Goal: Transaction & Acquisition: Purchase product/service

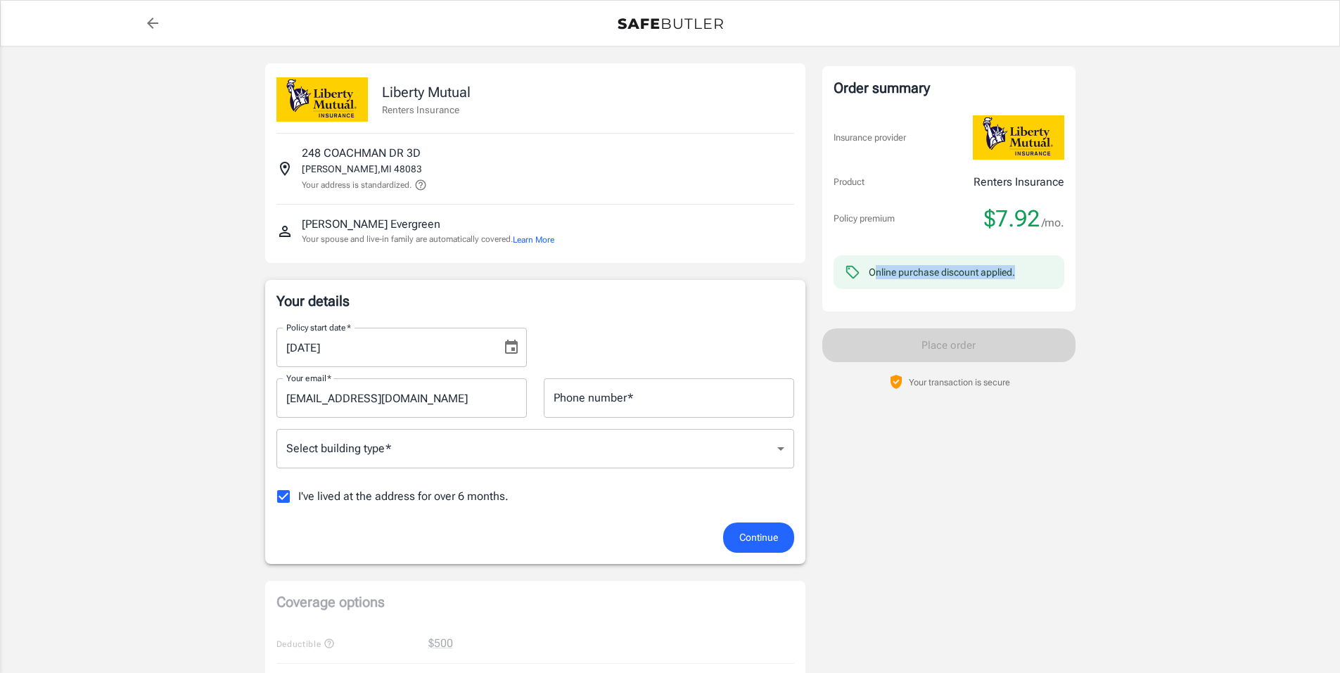
drag, startPoint x: 874, startPoint y: 274, endPoint x: 1072, endPoint y: 277, distance: 198.4
click at [1071, 277] on div "Order summary Insurance provider Product Renters Insurance Policy premium $7.92…" at bounding box center [948, 189] width 253 height 246
click at [1052, 276] on div "Online purchase discount applied." at bounding box center [949, 272] width 231 height 34
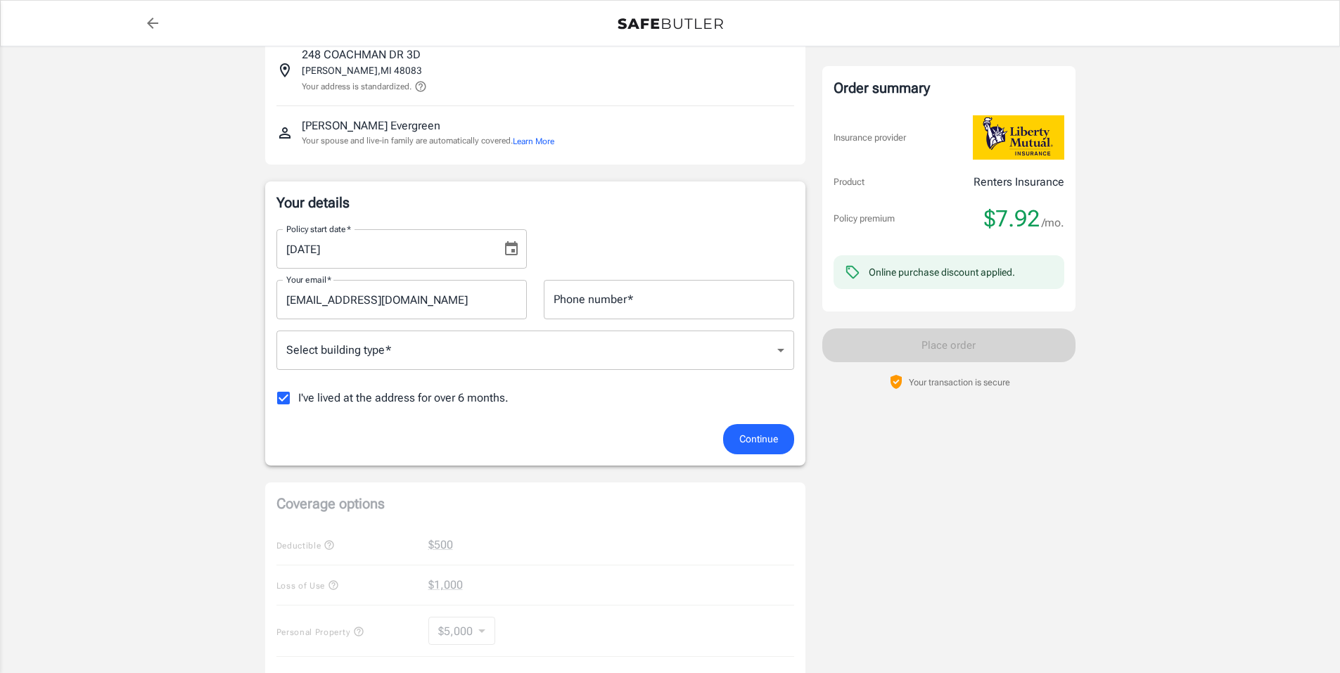
scroll to position [94, 0]
click at [584, 311] on input "Phone number   *" at bounding box center [669, 303] width 250 height 39
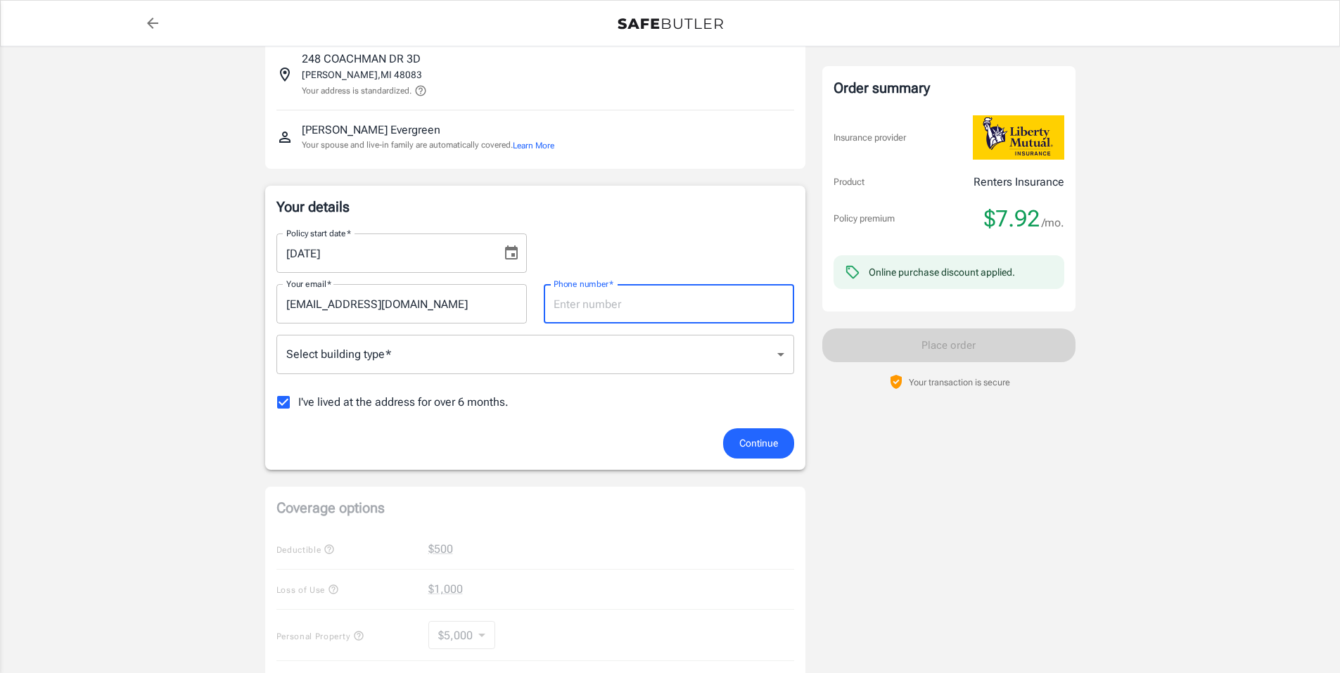
type input "9375057318"
click at [457, 364] on body "Policy premium $ 7.92 /mo Liberty Mutual Renters Insurance [STREET_ADDRESS] You…" at bounding box center [670, 571] width 1340 height 1330
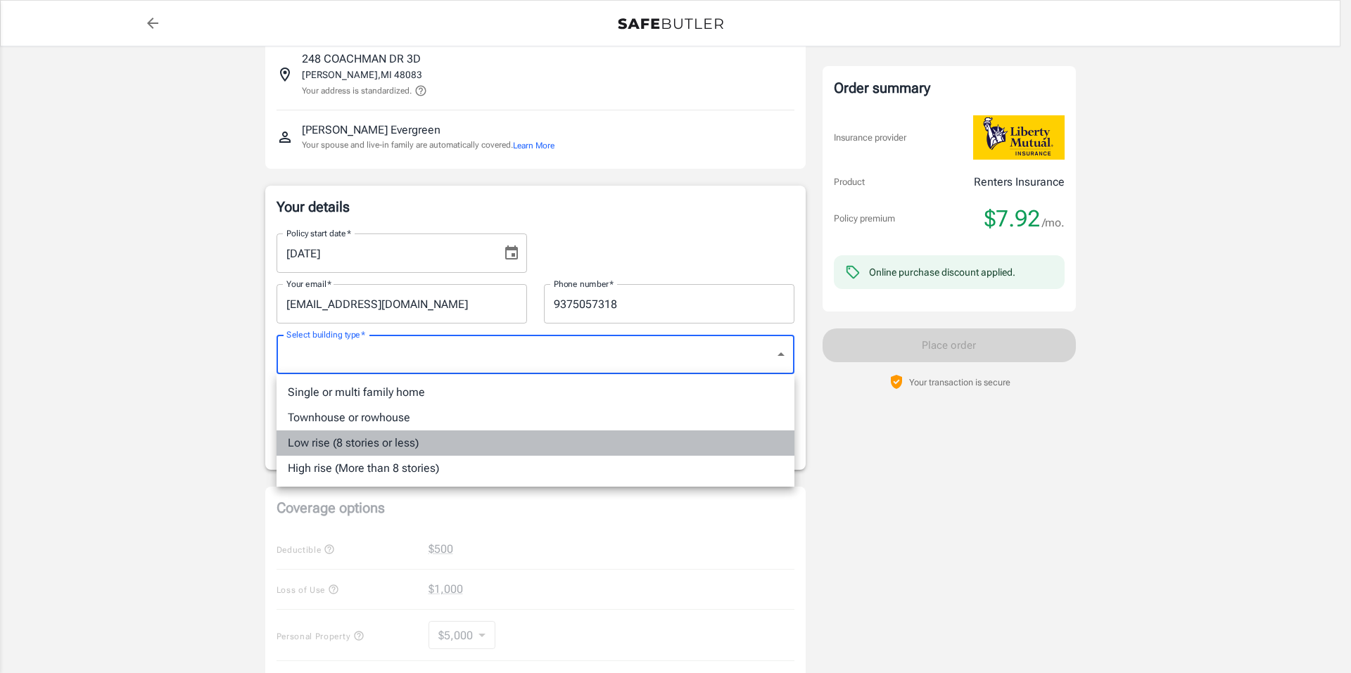
click at [434, 442] on li "Low rise (8 stories or less)" at bounding box center [535, 443] width 518 height 25
type input "lowrise"
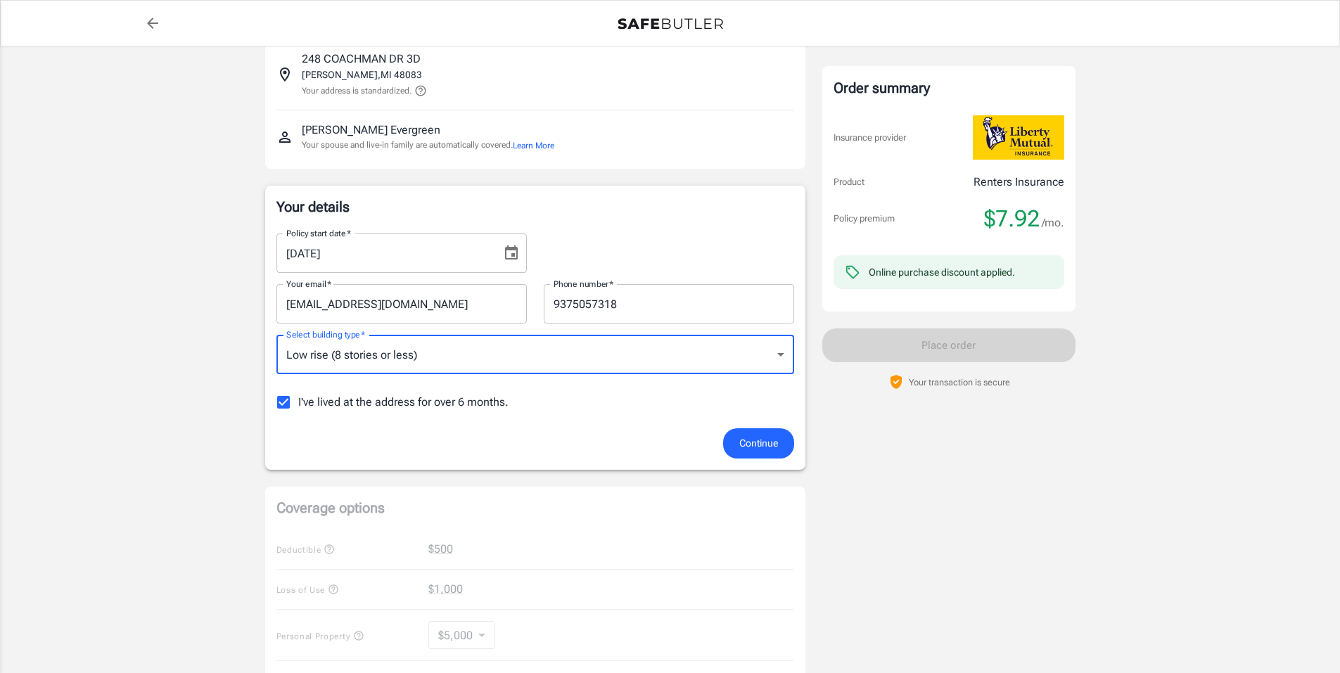
click at [407, 401] on span "I've lived at the address for over 6 months." at bounding box center [403, 402] width 210 height 17
click at [298, 401] on input "I've lived at the address for over 6 months." at bounding box center [284, 403] width 30 height 30
checkbox input "false"
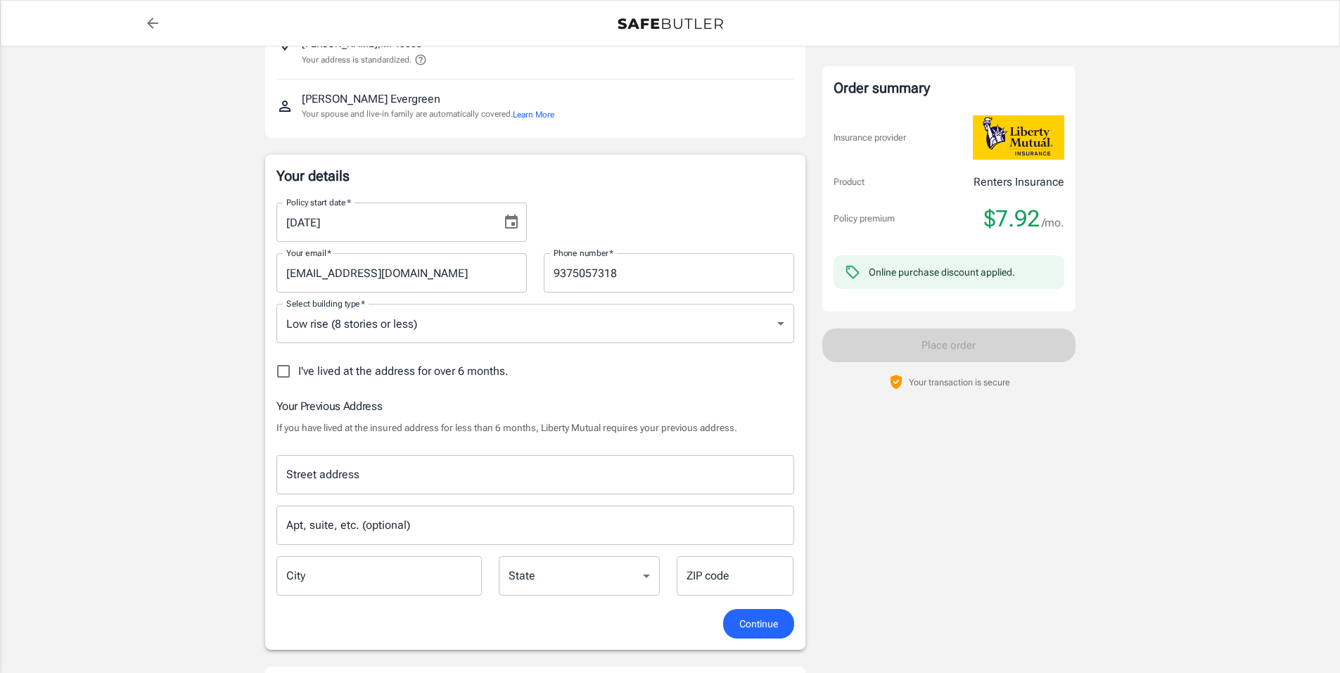
scroll to position [165, 0]
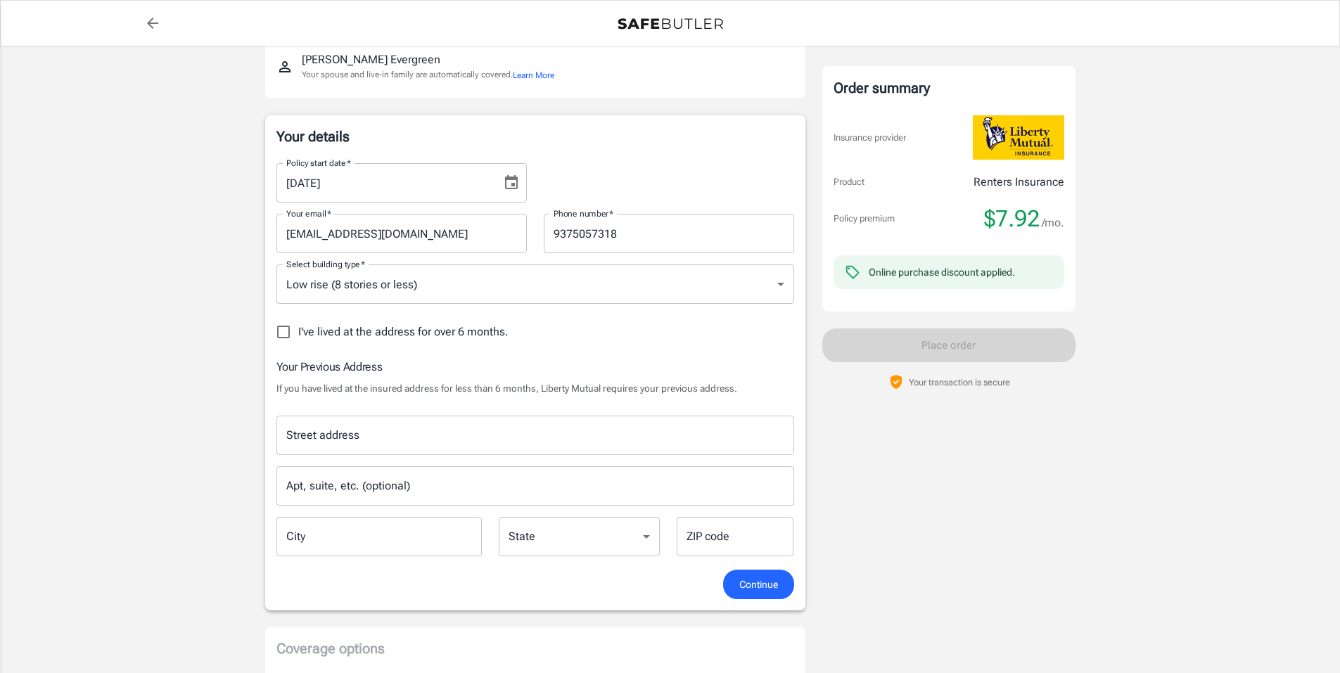
click at [369, 433] on input "Street address" at bounding box center [535, 435] width 505 height 27
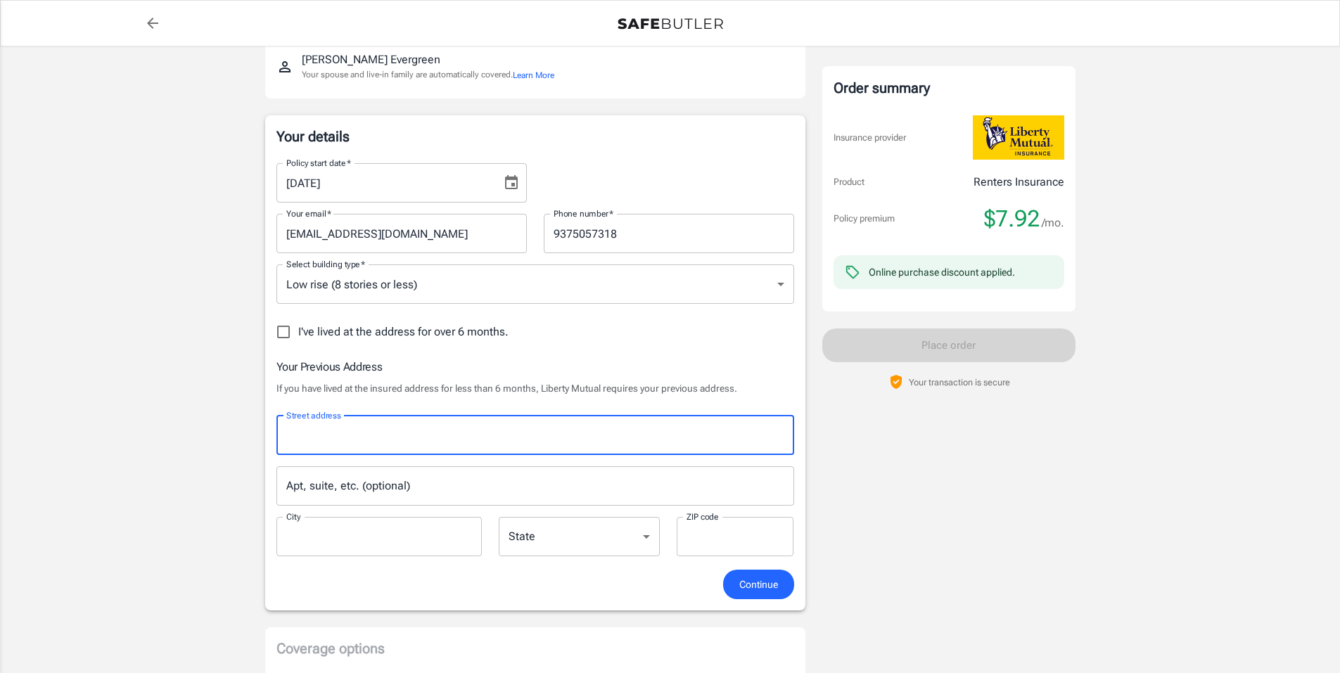
type input "[STREET_ADDRESS][PERSON_NAME]"
type input "[GEOGRAPHIC_DATA]"
type input "45387"
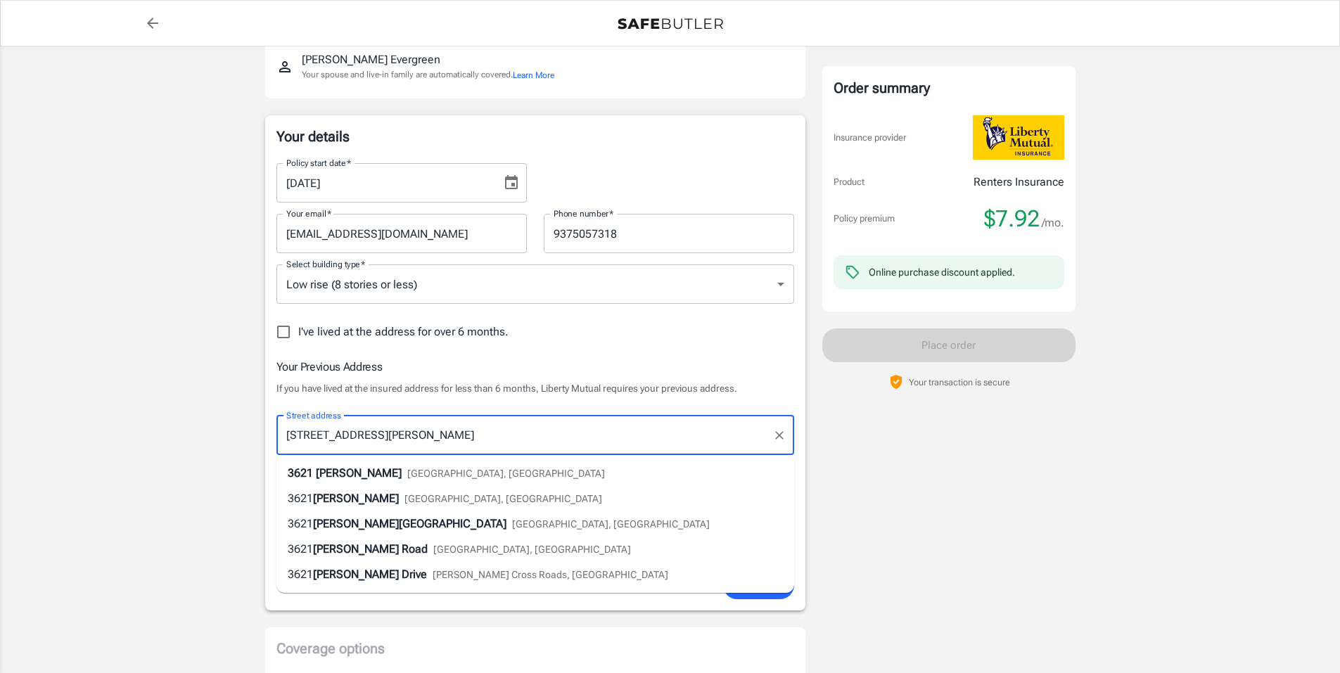
click at [368, 473] on span "[PERSON_NAME]" at bounding box center [359, 472] width 86 height 13
select select "OH"
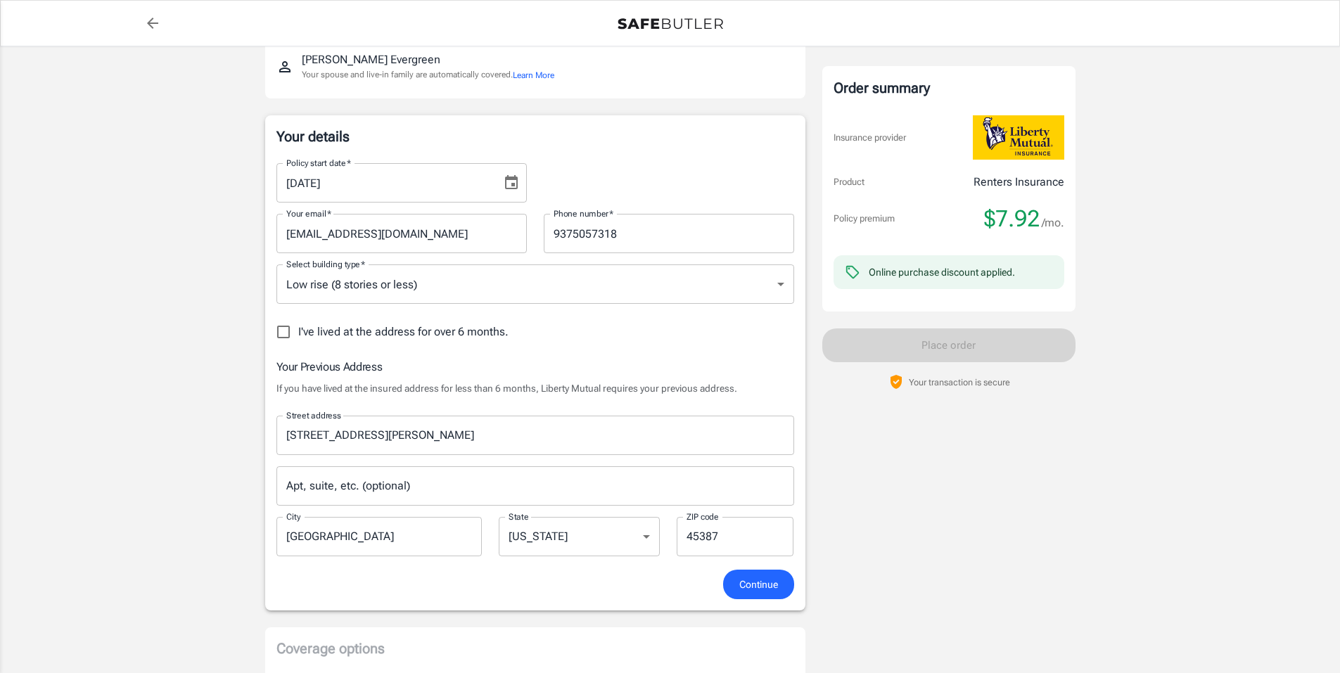
scroll to position [235, 0]
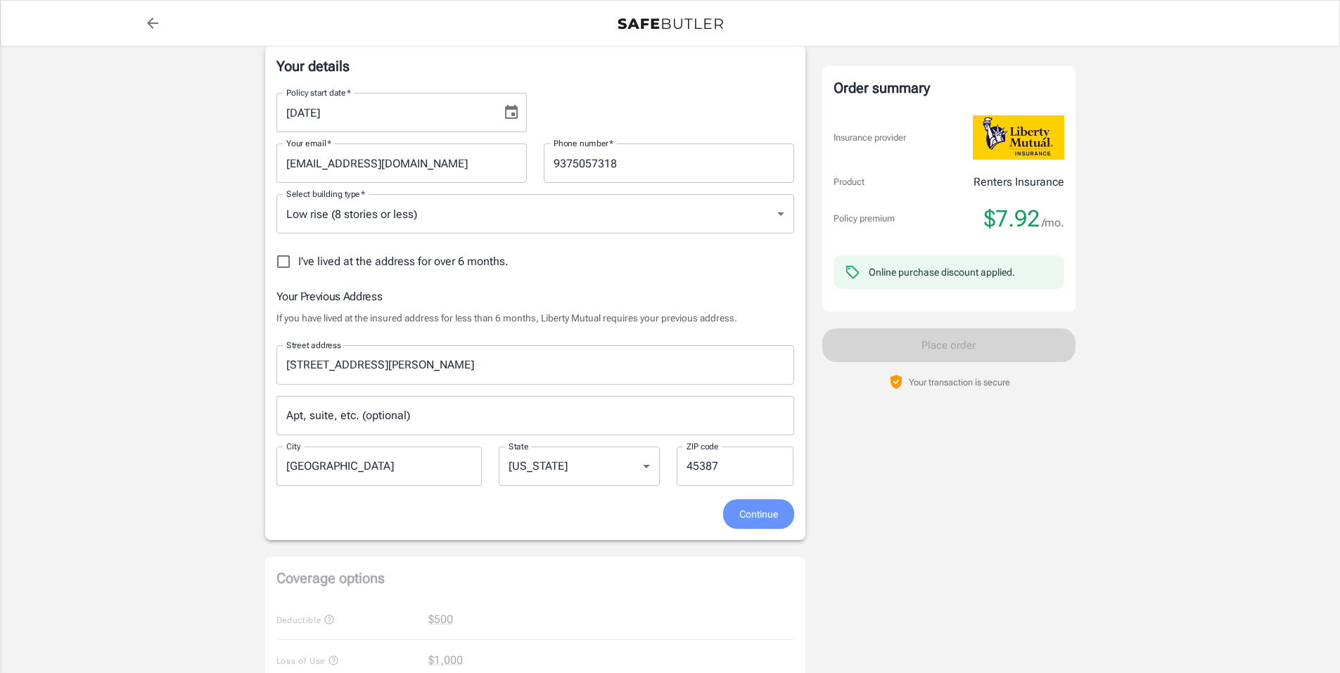
click at [748, 518] on span "Continue" at bounding box center [758, 515] width 39 height 18
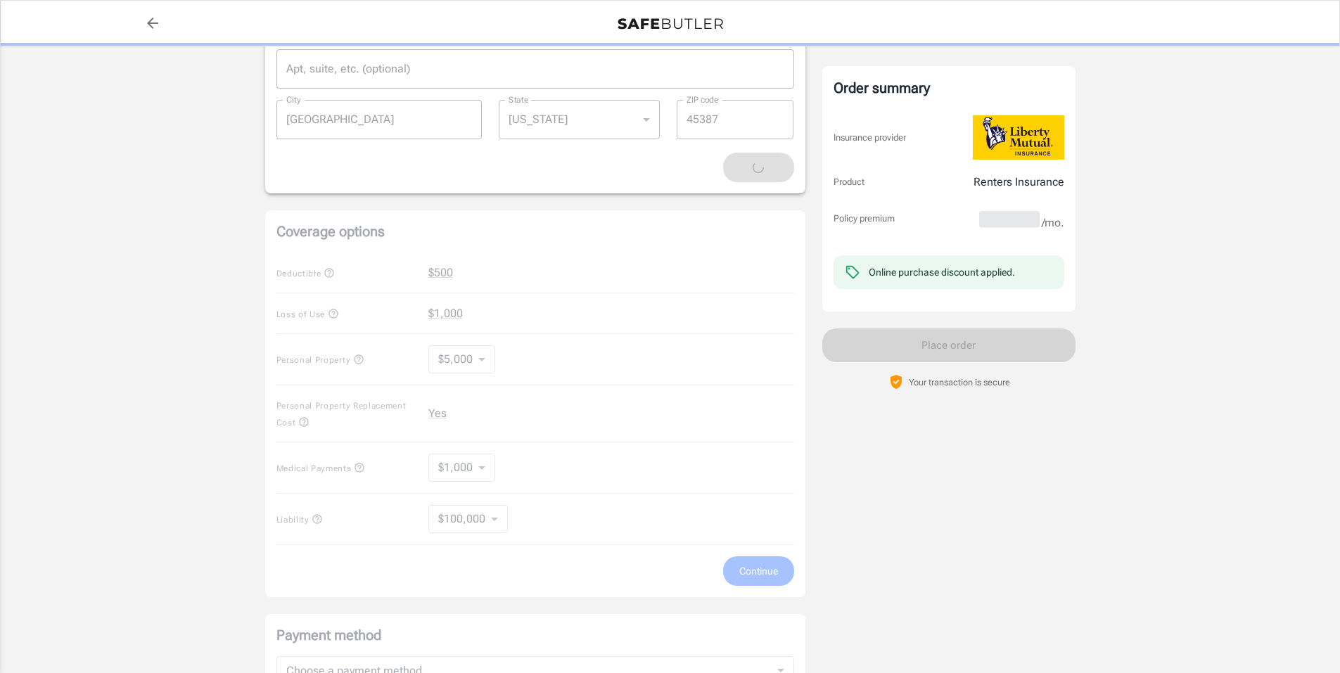
scroll to position [587, 0]
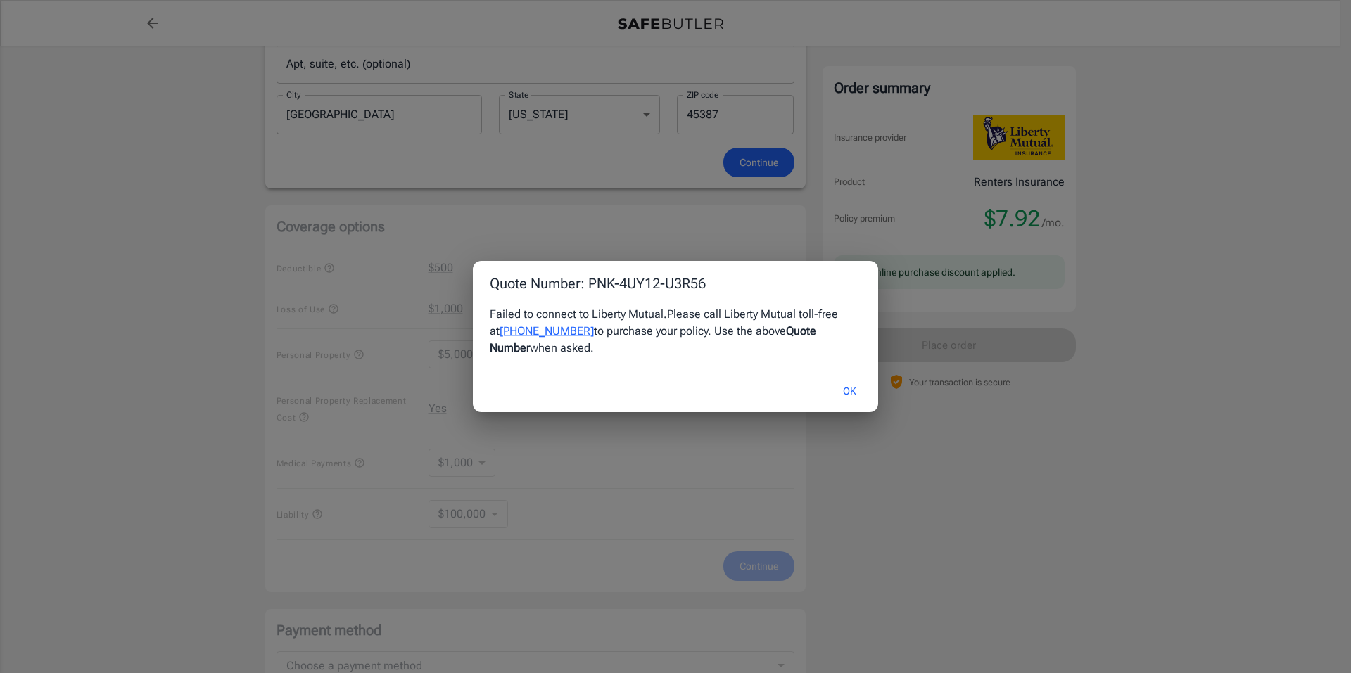
drag, startPoint x: 775, startPoint y: 342, endPoint x: 791, endPoint y: 343, distance: 16.9
click at [785, 343] on div "Failed to connect to Liberty Mutual. Please call Liberty Mutual toll-free at [P…" at bounding box center [675, 331] width 371 height 51
click at [785, 358] on div "Failed to connect to Liberty Mutual. Please call Liberty Mutual toll-free at [P…" at bounding box center [675, 338] width 405 height 65
click at [850, 390] on button "OK" at bounding box center [850, 391] width 46 height 30
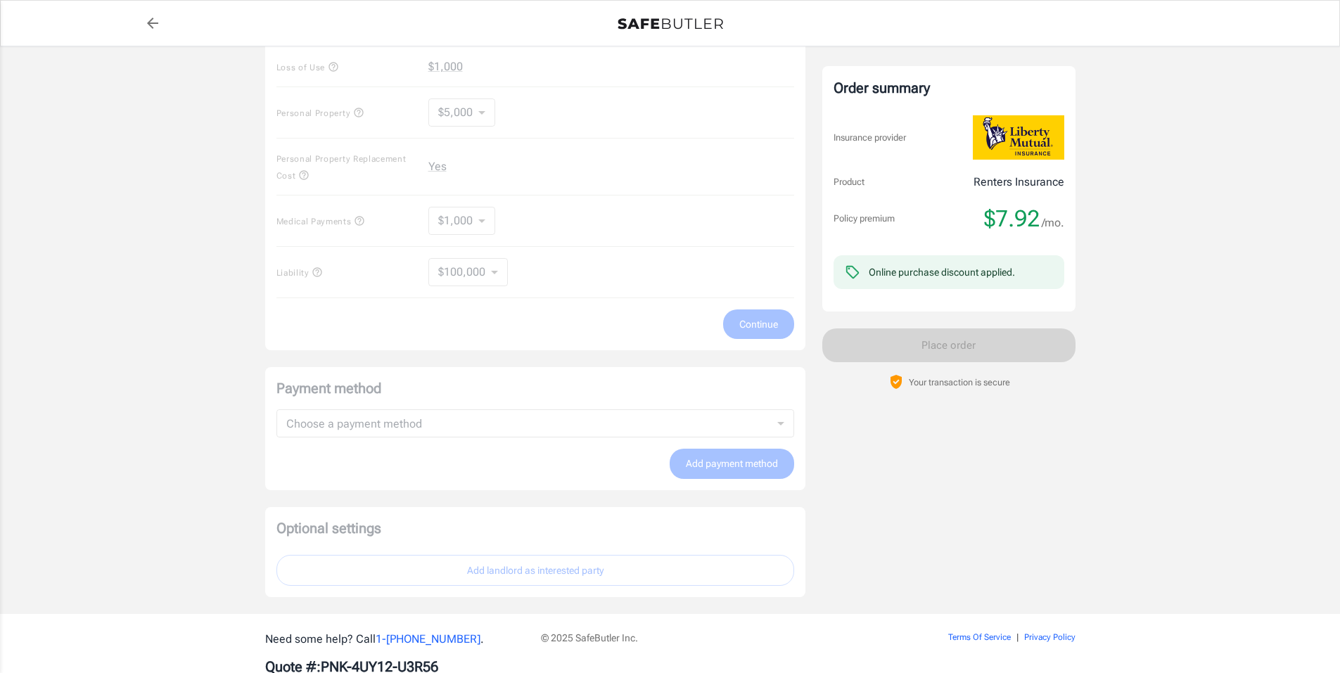
scroll to position [844, 0]
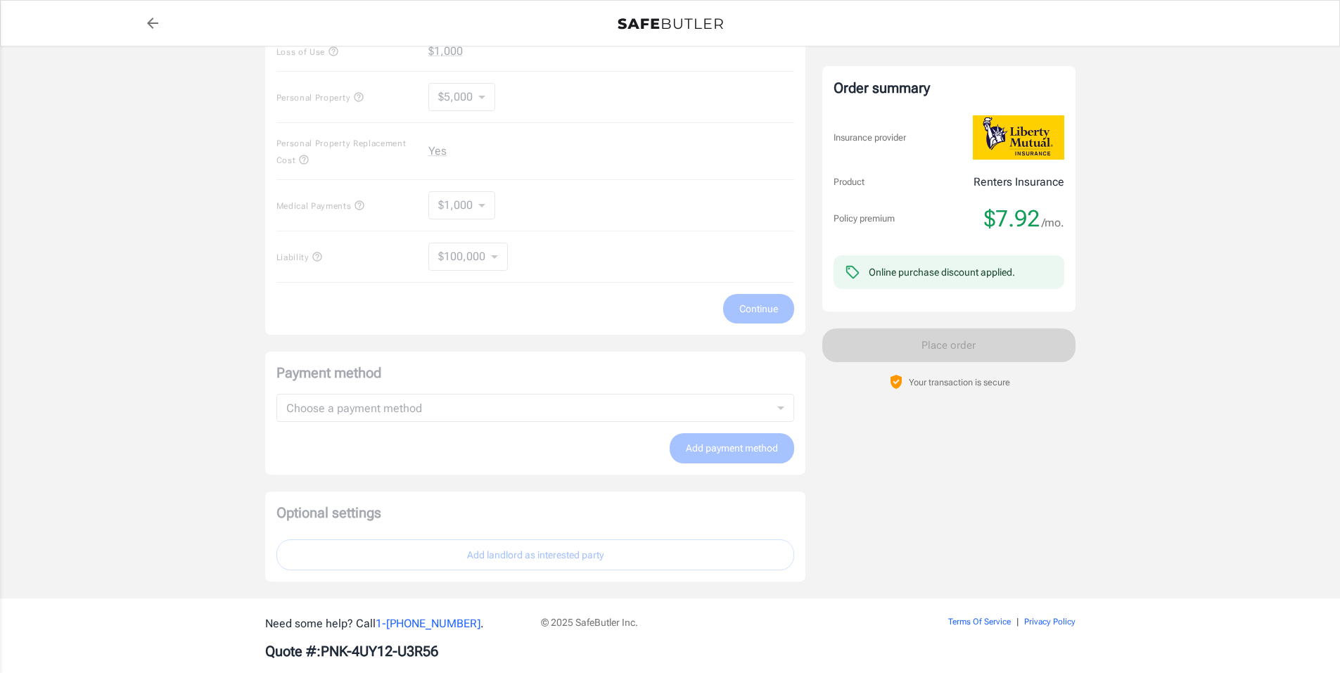
click at [737, 314] on div "Coverage options Deductible $500 Loss of Use $1,000 Personal Property $5,000 50…" at bounding box center [535, 141] width 540 height 387
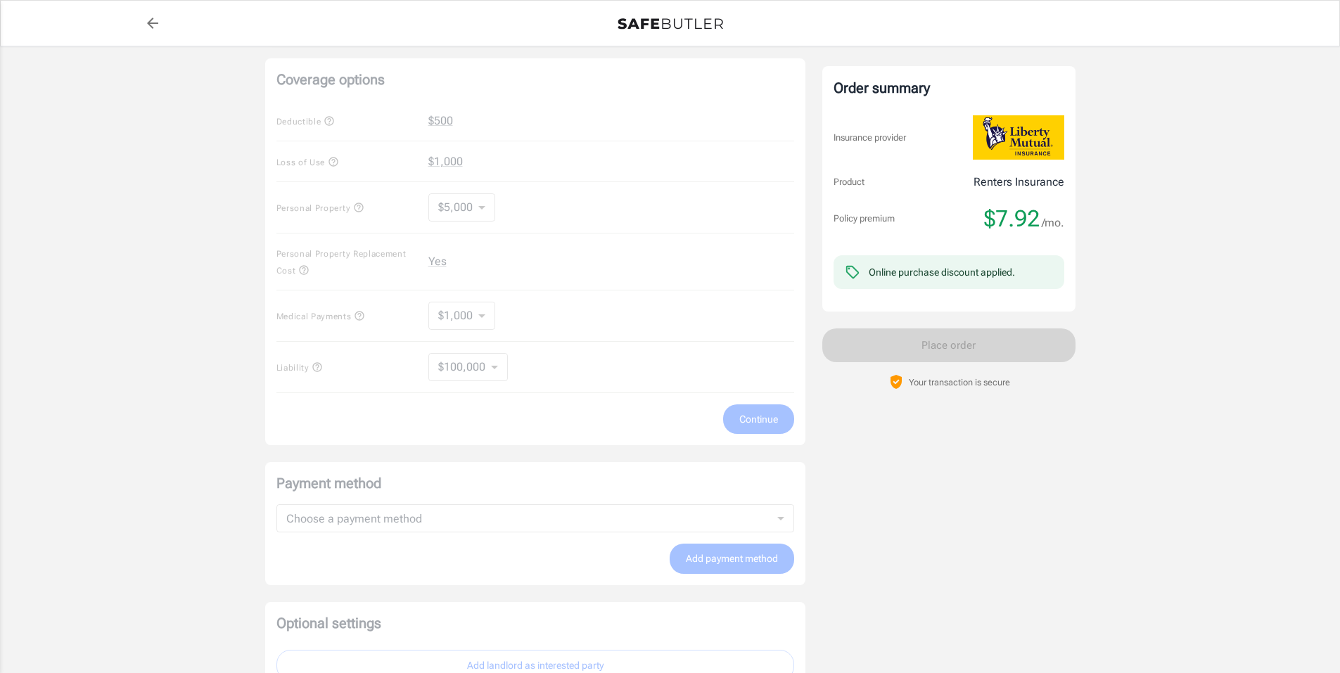
scroll to position [727, 0]
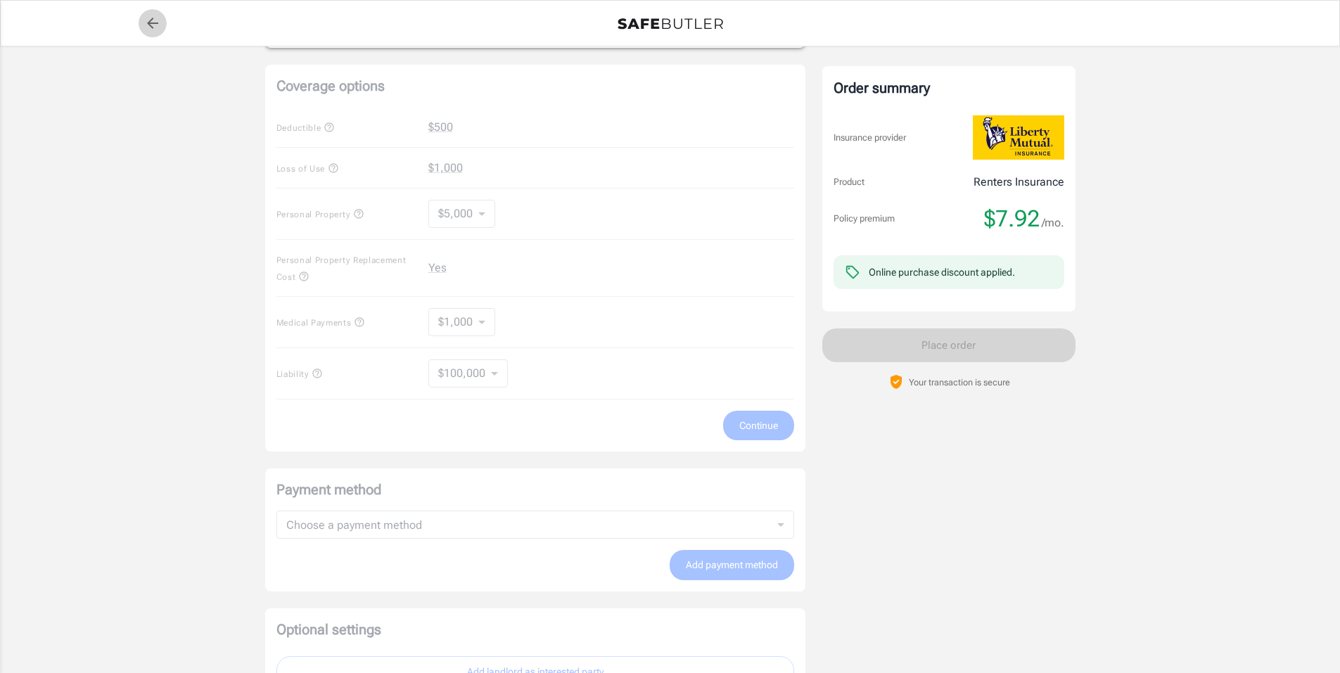
click at [152, 19] on icon "back to quotes" at bounding box center [152, 23] width 11 height 11
